Goal: Information Seeking & Learning: Learn about a topic

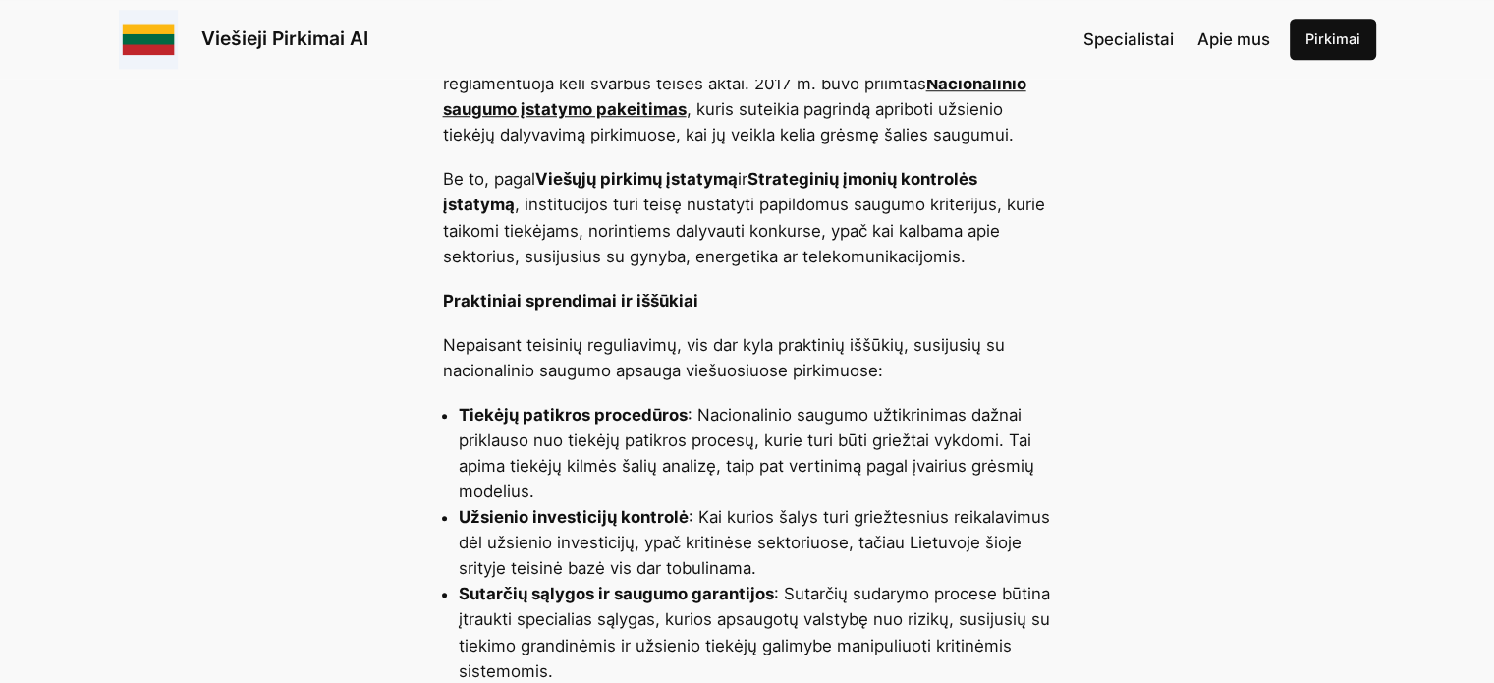
scroll to position [1670, 0]
drag, startPoint x: 759, startPoint y: 176, endPoint x: 509, endPoint y: 210, distance: 252.9
click at [509, 210] on strong "Strateginių įmonių kontrolės įstatymą" at bounding box center [710, 190] width 534 height 45
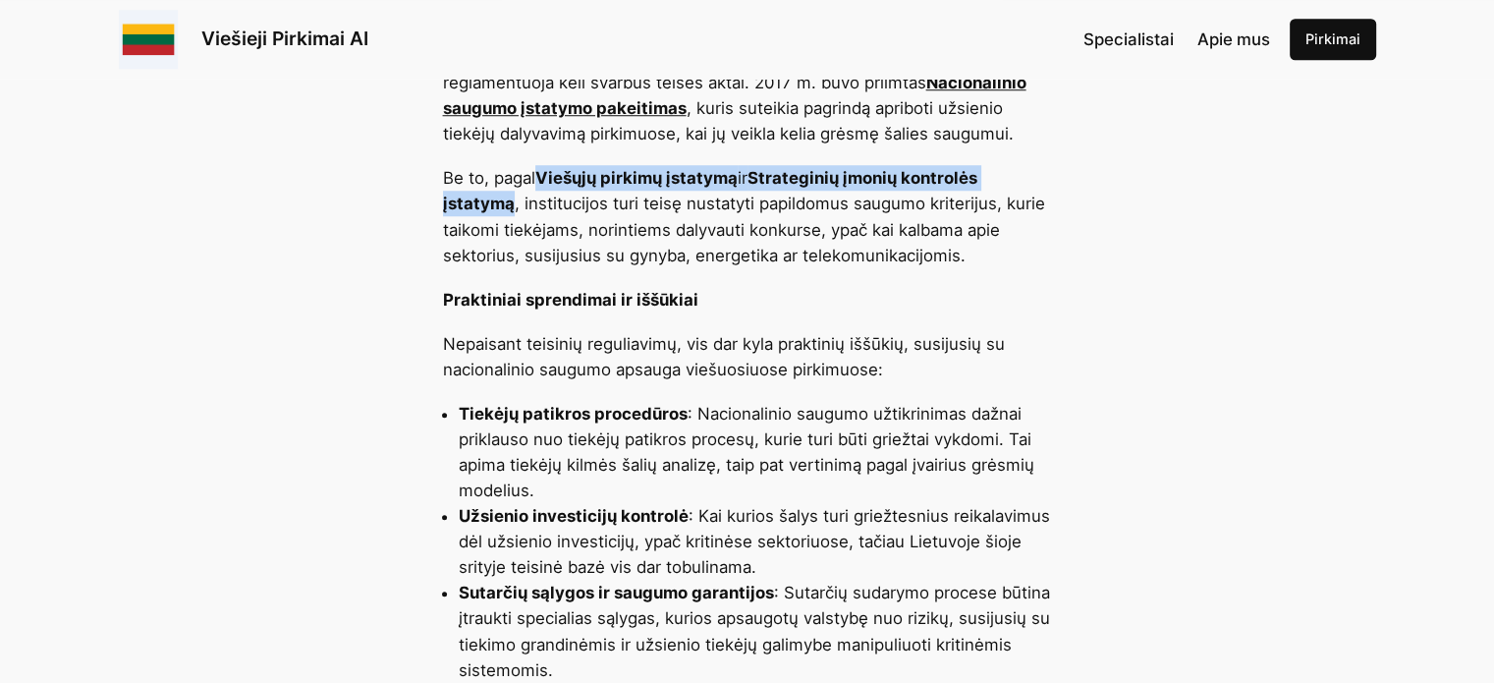
drag, startPoint x: 540, startPoint y: 180, endPoint x: 512, endPoint y: 207, distance: 39.6
click at [512, 207] on p "Be to, pagal Viešųjų pirkimų įstatymą ir Strateginių įmonių kontrolės įstatymą …" at bounding box center [747, 216] width 609 height 102
copy p "Viešųjų pirkimų įstatymą ir Strateginių įmonių kontrolės įstatymą"
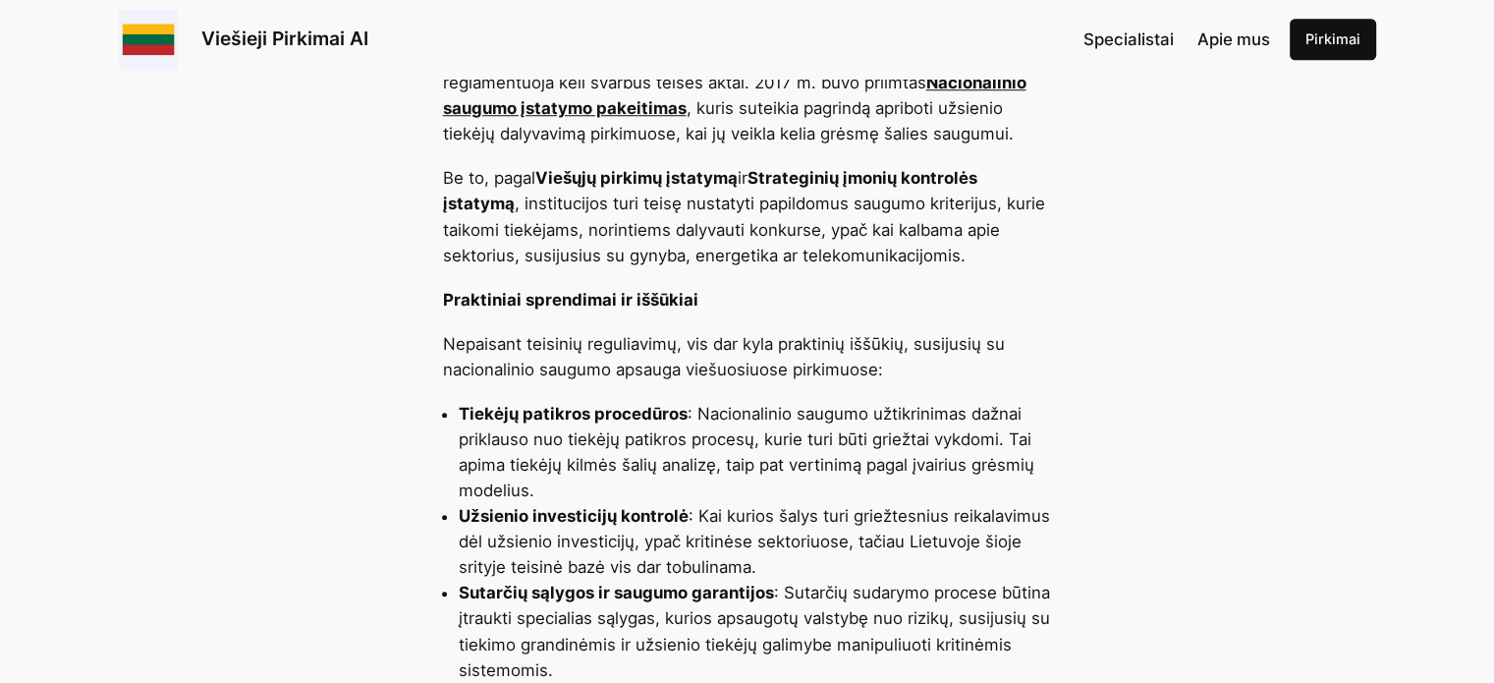
click at [1019, 471] on li "Tiekėjų patikros procedūros : Nacionalinio saugumo užtikrinimas dažnai priklaus…" at bounding box center [755, 452] width 593 height 102
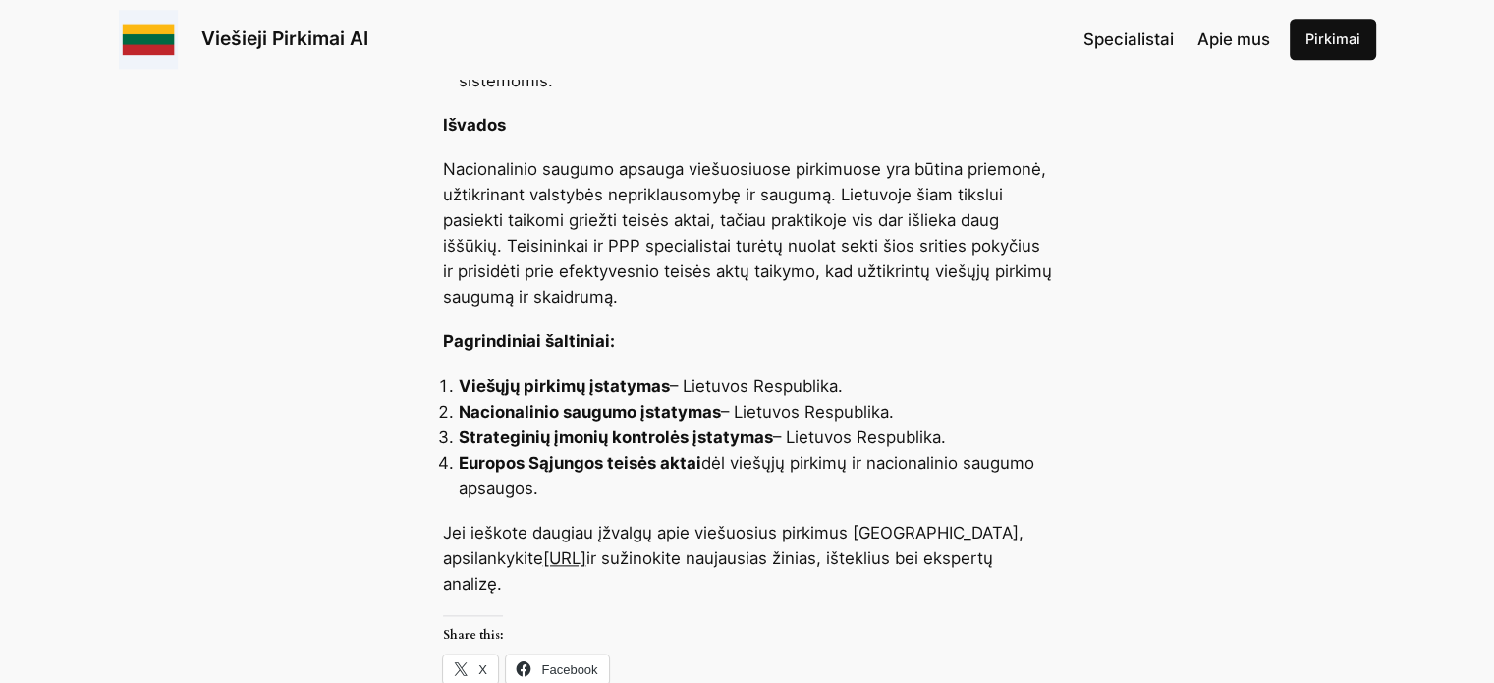
scroll to position [2161, 0]
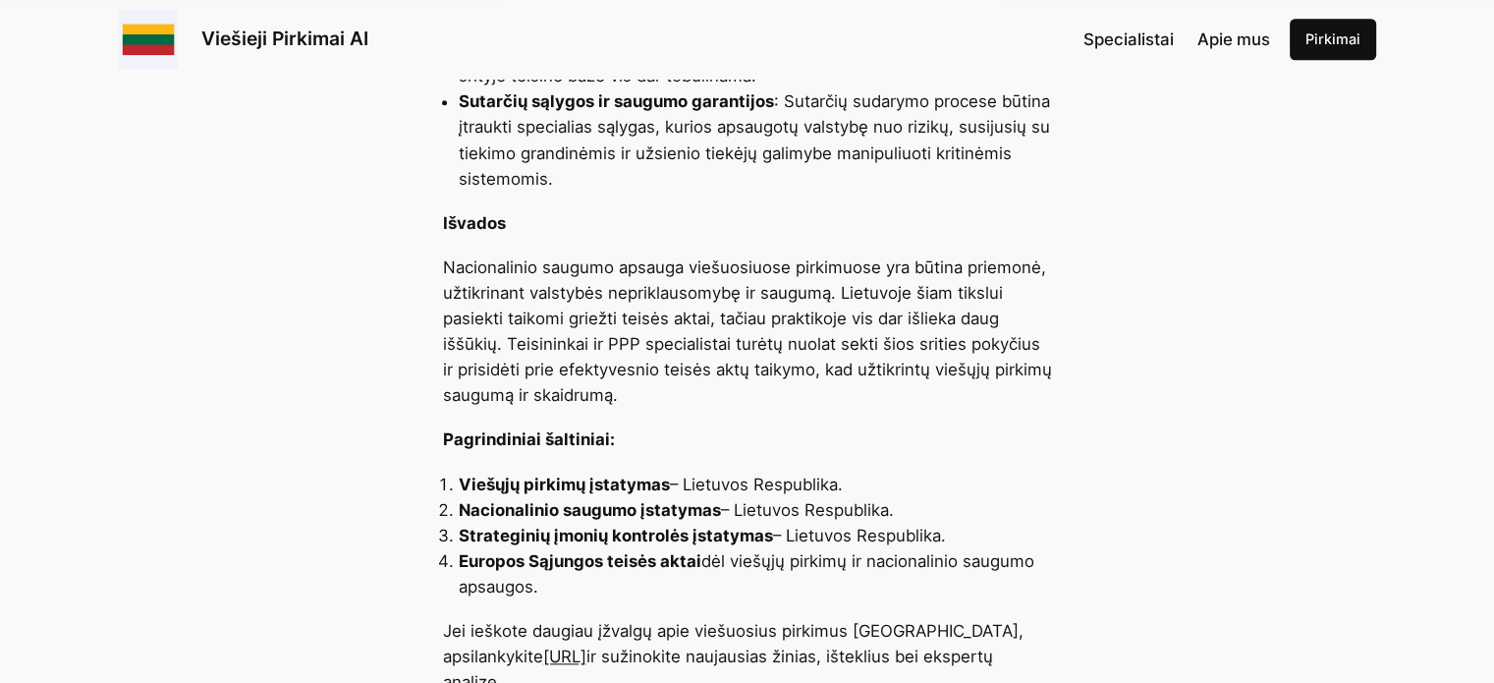
click at [747, 526] on strong "Strateginių įmonių kontrolės įstatymas" at bounding box center [616, 536] width 314 height 20
drag, startPoint x: 762, startPoint y: 536, endPoint x: 753, endPoint y: 541, distance: 10.1
click at [758, 540] on strong "Strateginių įmonių kontrolės įstatymas" at bounding box center [616, 536] width 314 height 20
drag, startPoint x: 579, startPoint y: 589, endPoint x: 416, endPoint y: 494, distance: 188.9
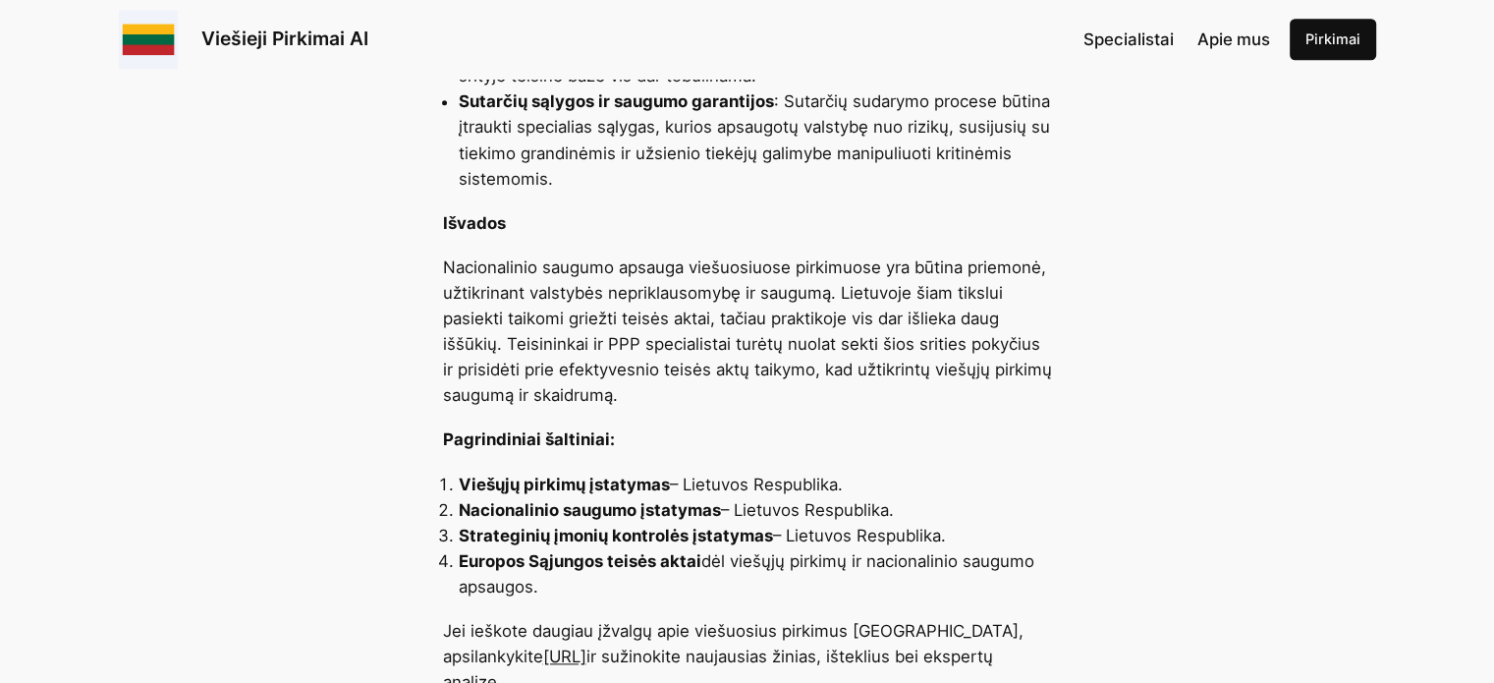
copy ol "Viešųjų pirkimų įstatymas – Lietuvos Respublika. Nacionalinio saugumo įstatymas…"
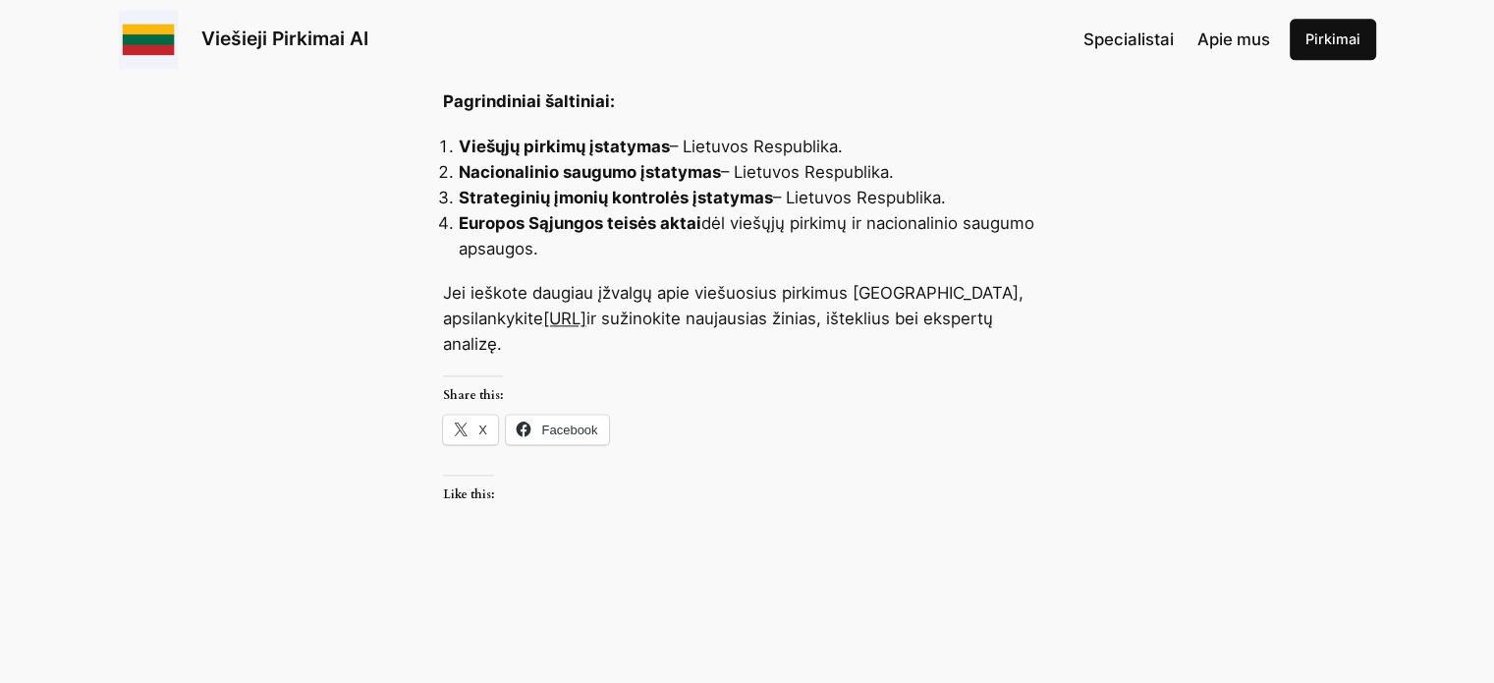
scroll to position [2554, 0]
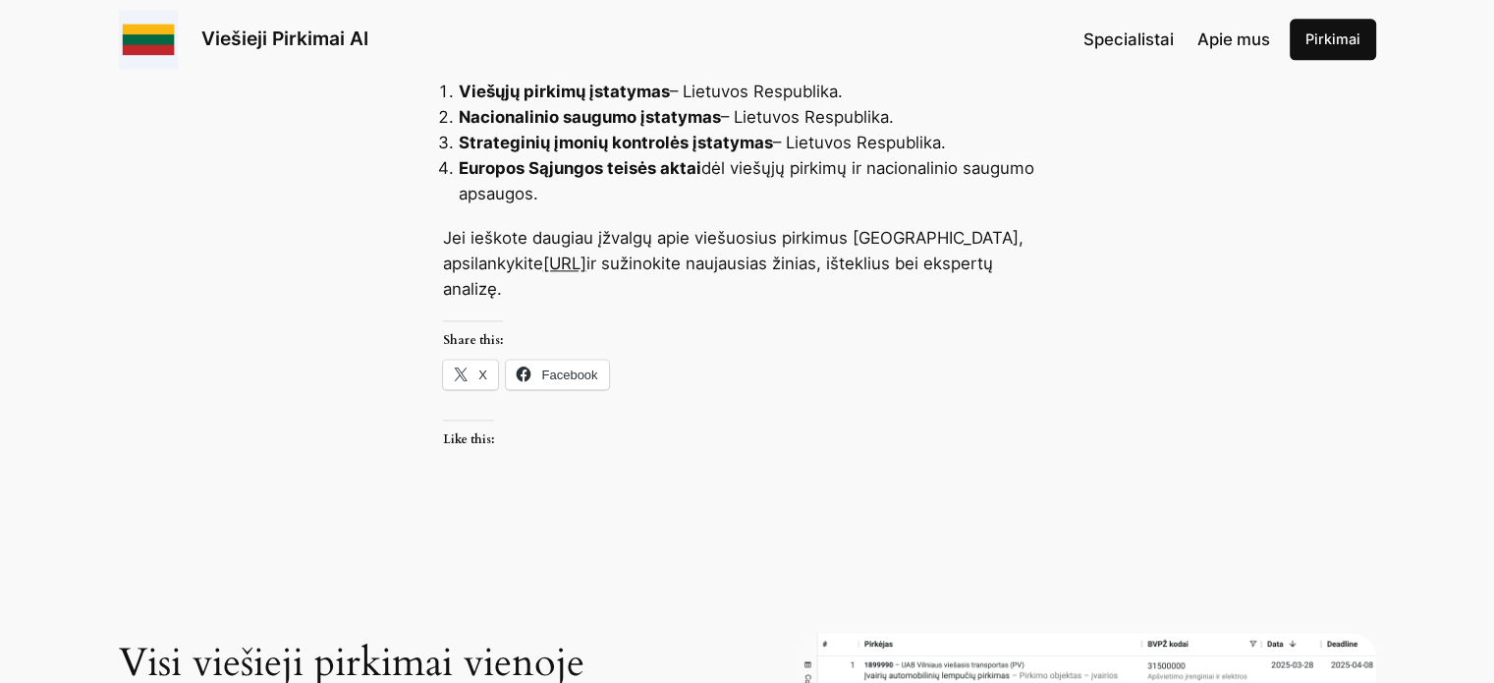
click at [904, 248] on p "Jei ieškote daugiau įžvalgų apie viešuosius pirkimus [GEOGRAPHIC_DATA], apsilan…" at bounding box center [747, 263] width 609 height 77
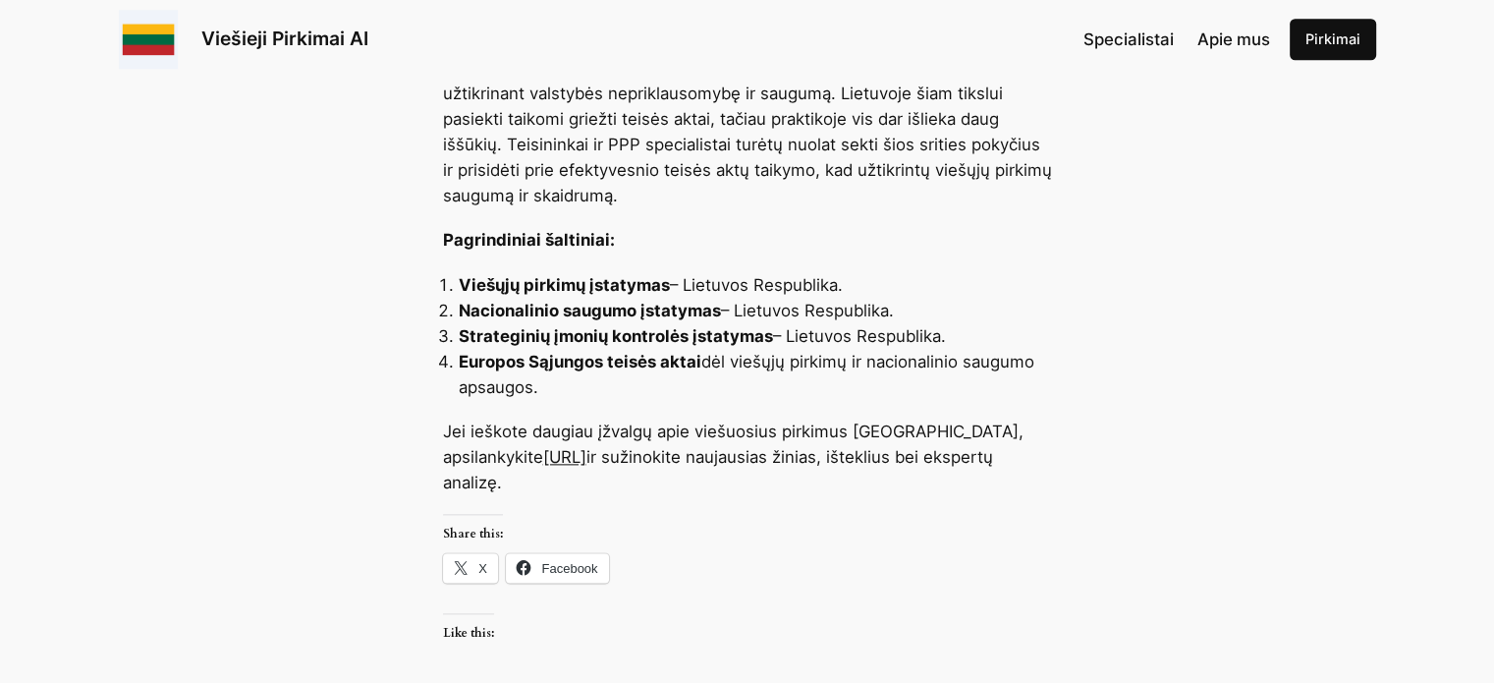
scroll to position [2358, 0]
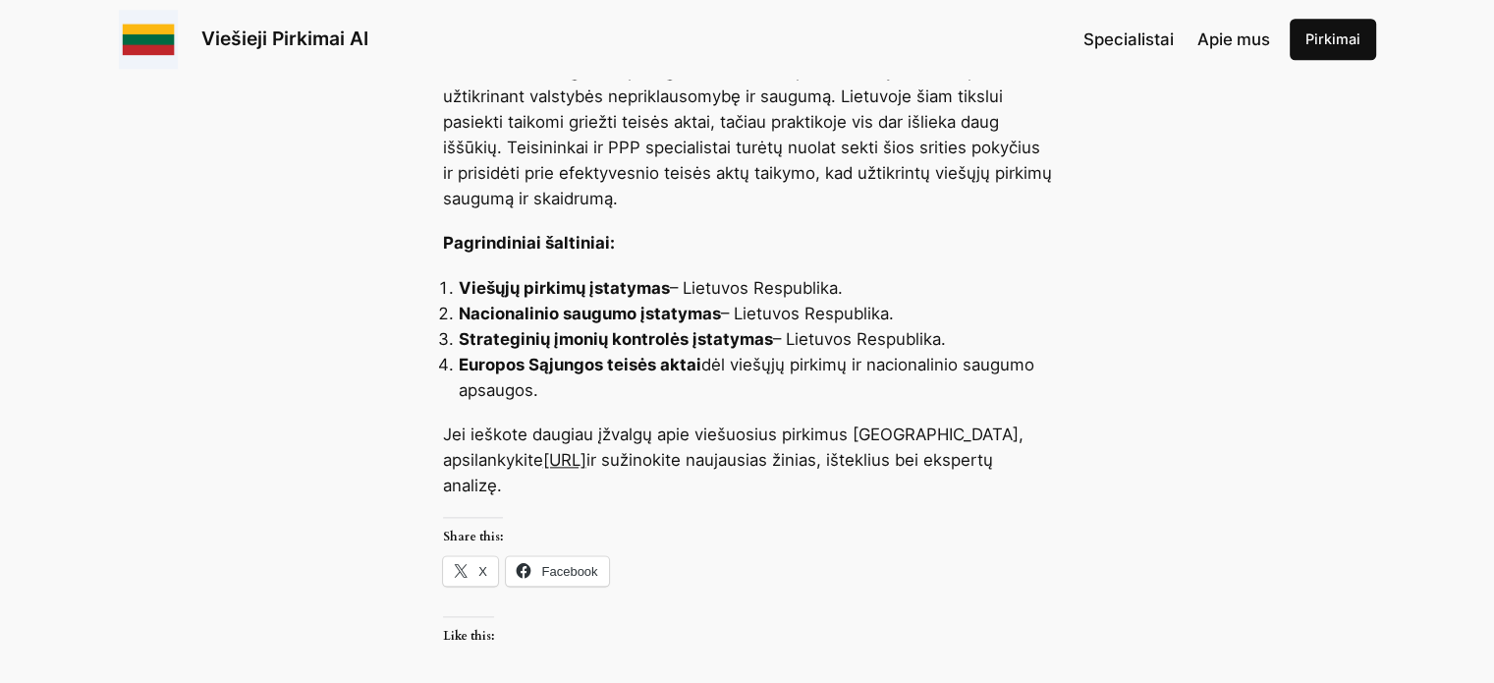
drag, startPoint x: 971, startPoint y: 341, endPoint x: 458, endPoint y: 276, distance: 516.9
click at [458, 276] on ol "Viešųjų pirkimų įstatymas – Lietuvos Respublika. Nacionalinio saugumo įstatymas…" at bounding box center [747, 339] width 609 height 128
copy ol "Viešųjų pirkimų įstatymas – Lietuvos Respublika. Nacionalinio saugumo įstatymas…"
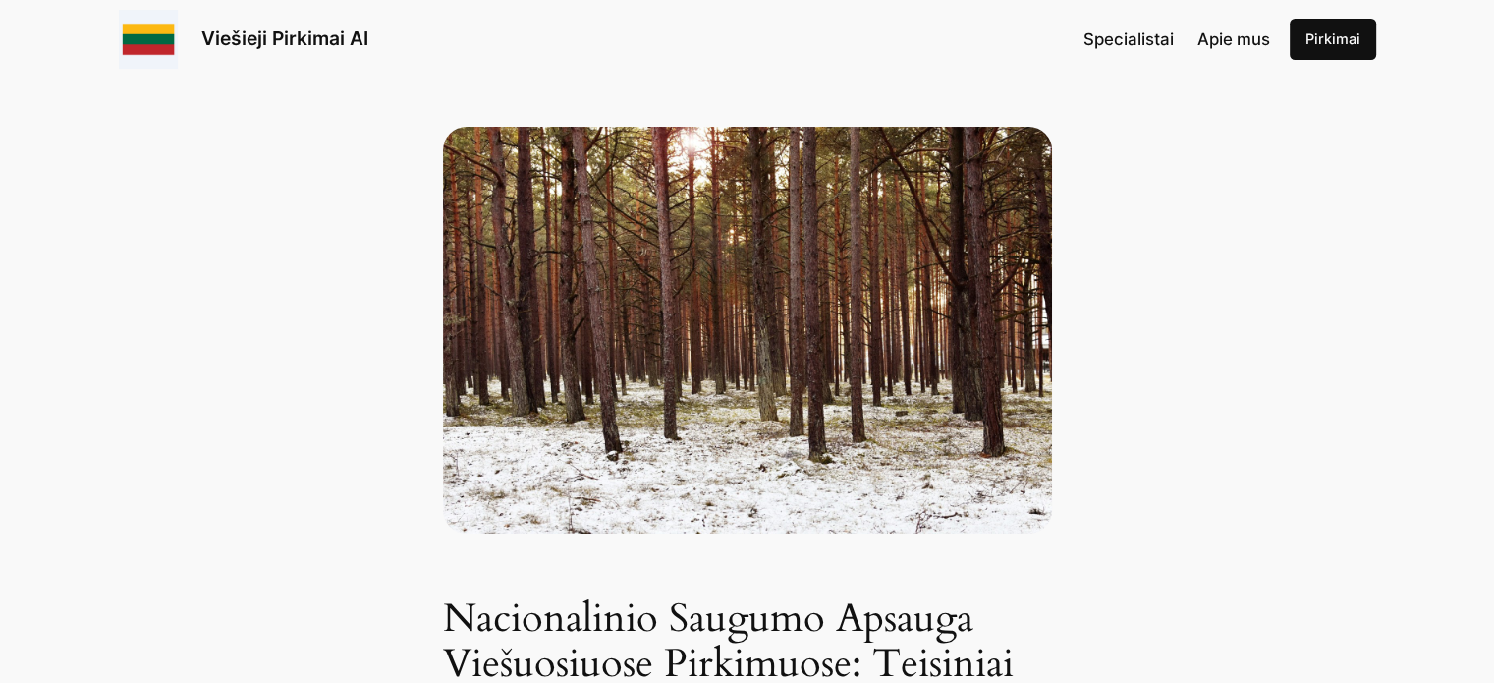
scroll to position [0, 0]
